Goal: Register for event/course

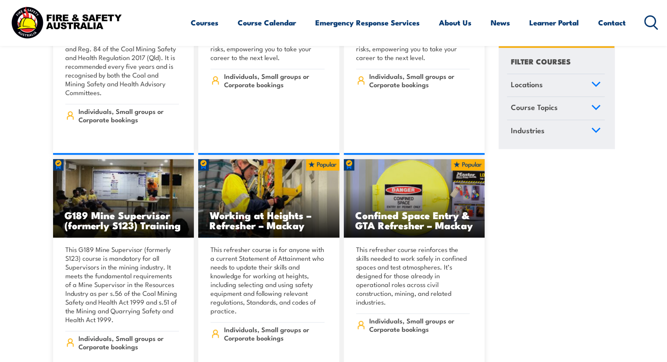
scroll to position [702, 0]
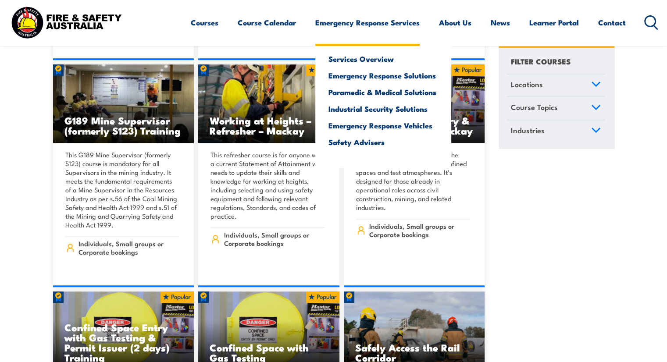
click at [410, 21] on link "Emergency Response Services" at bounding box center [367, 22] width 104 height 23
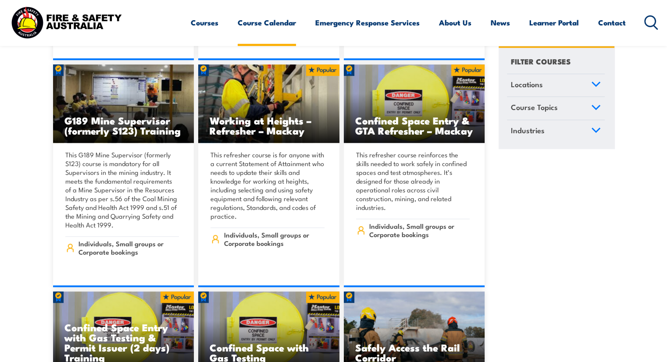
click at [271, 23] on link "Course Calendar" at bounding box center [267, 22] width 58 height 23
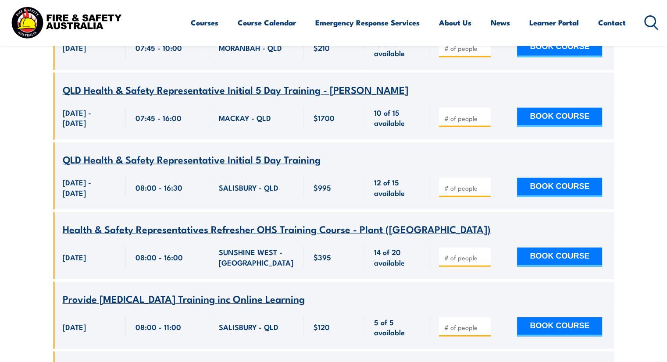
scroll to position [5437, 0]
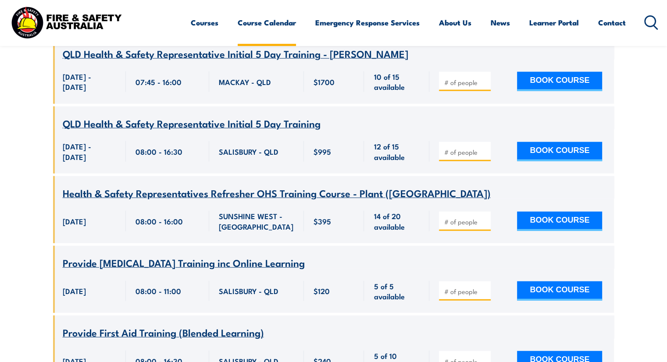
click at [275, 22] on link "Course Calendar" at bounding box center [267, 22] width 58 height 23
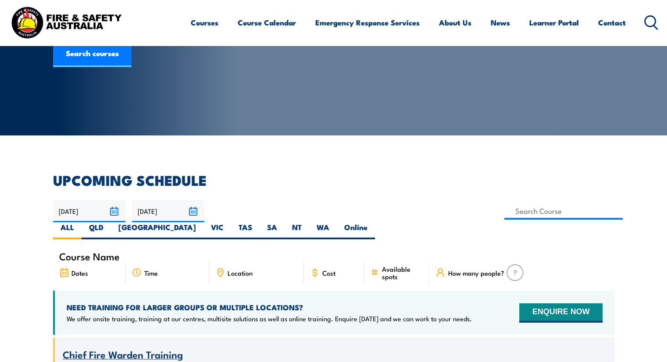
scroll to position [132, 0]
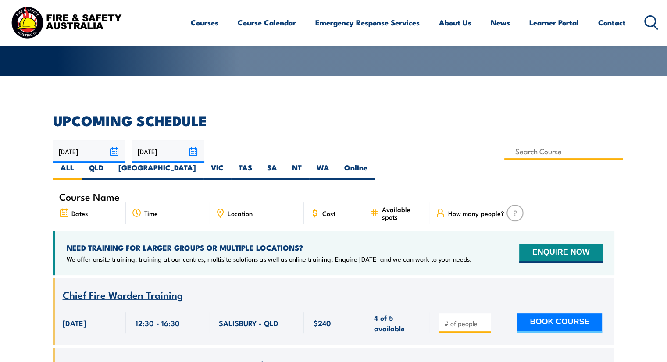
click at [504, 152] on input at bounding box center [563, 151] width 119 height 17
type input "Conduct Fire Team Operations Training – RII30719"
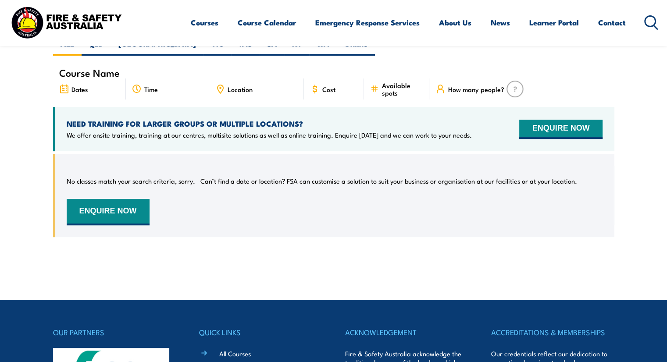
scroll to position [289, 0]
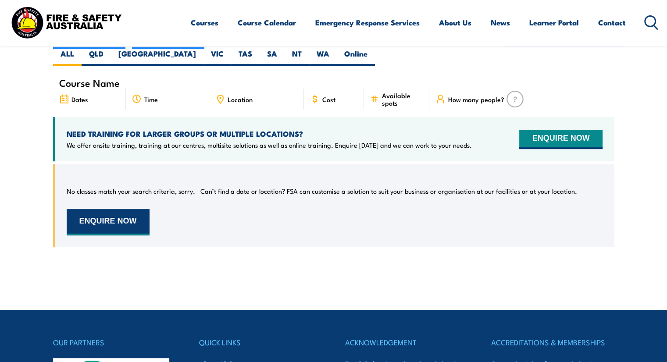
click at [142, 209] on button "ENQUIRE NOW" at bounding box center [108, 222] width 83 height 26
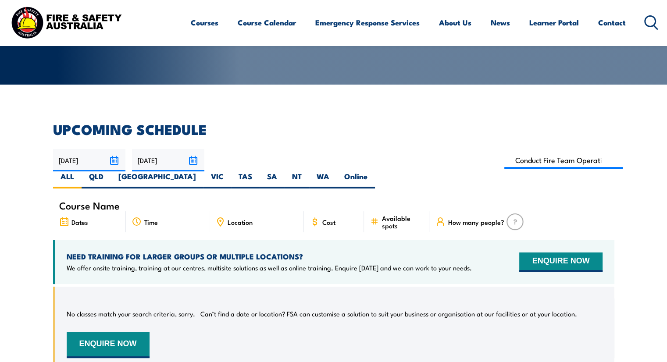
scroll to position [158, 0]
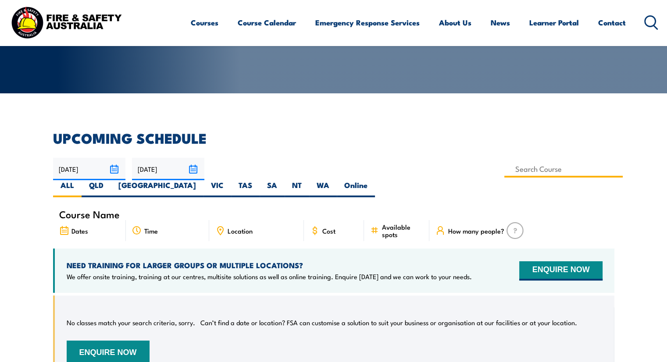
drag, startPoint x: 306, startPoint y: 172, endPoint x: 314, endPoint y: 172, distance: 7.5
click at [504, 172] on input at bounding box center [563, 168] width 119 height 17
type input "Conduct Fire Team Operations Training – RII30719"
click at [504, 169] on input "Conduct Fire Team Operations Training – RII30719" at bounding box center [563, 168] width 119 height 17
click at [504, 169] on input at bounding box center [563, 168] width 119 height 17
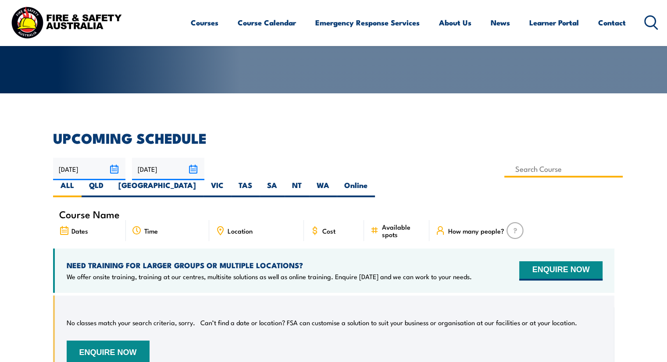
type input "Conduct Fire Team Operations Training – RII30719"
